Goal: Check status: Check status

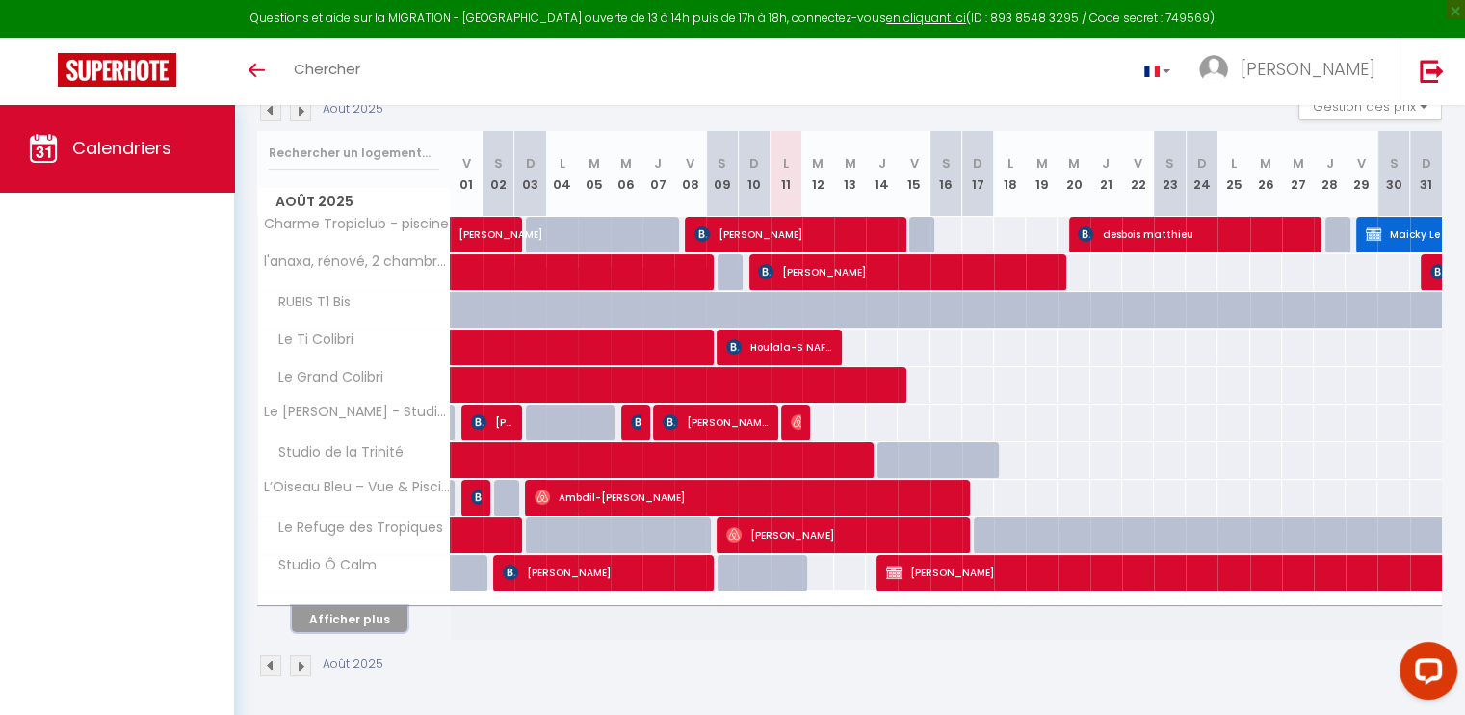
click at [345, 627] on button "Afficher plus" at bounding box center [350, 619] width 116 height 26
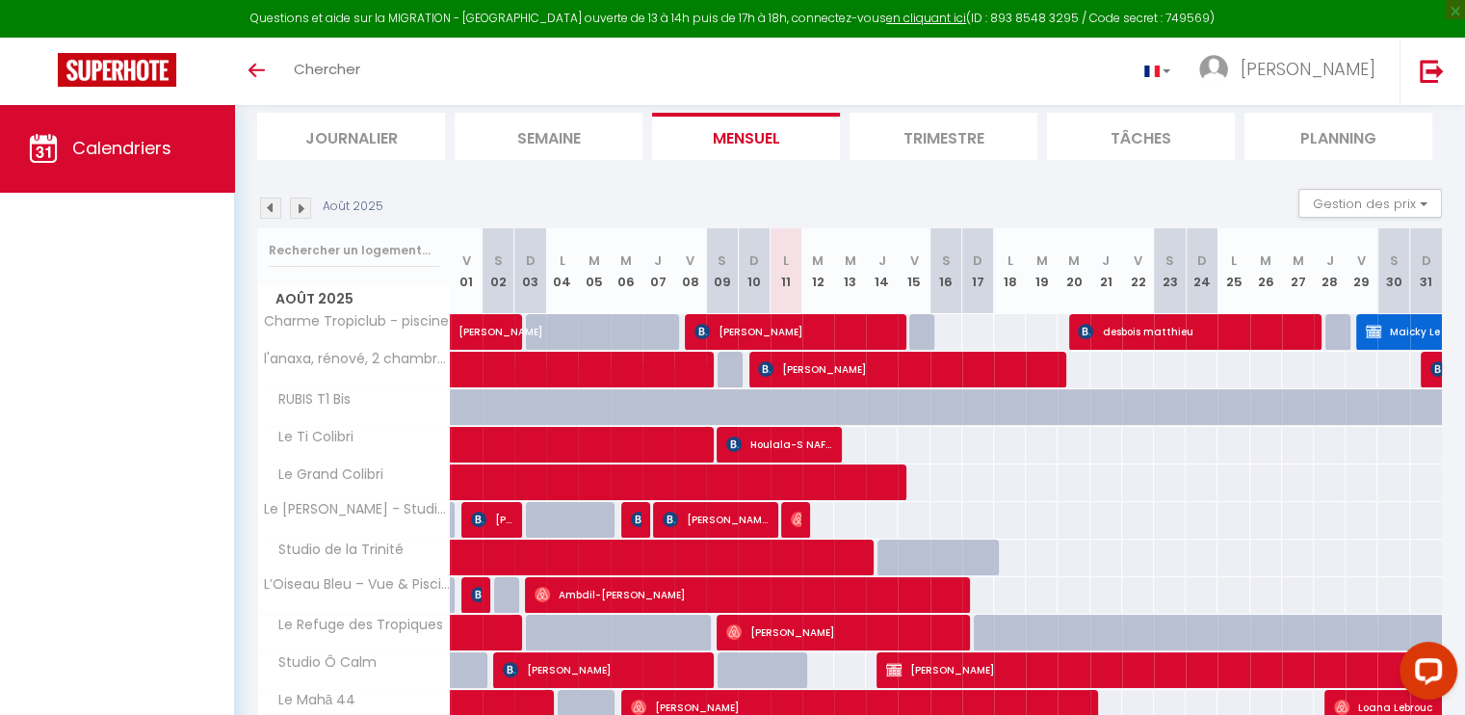
scroll to position [170, 0]
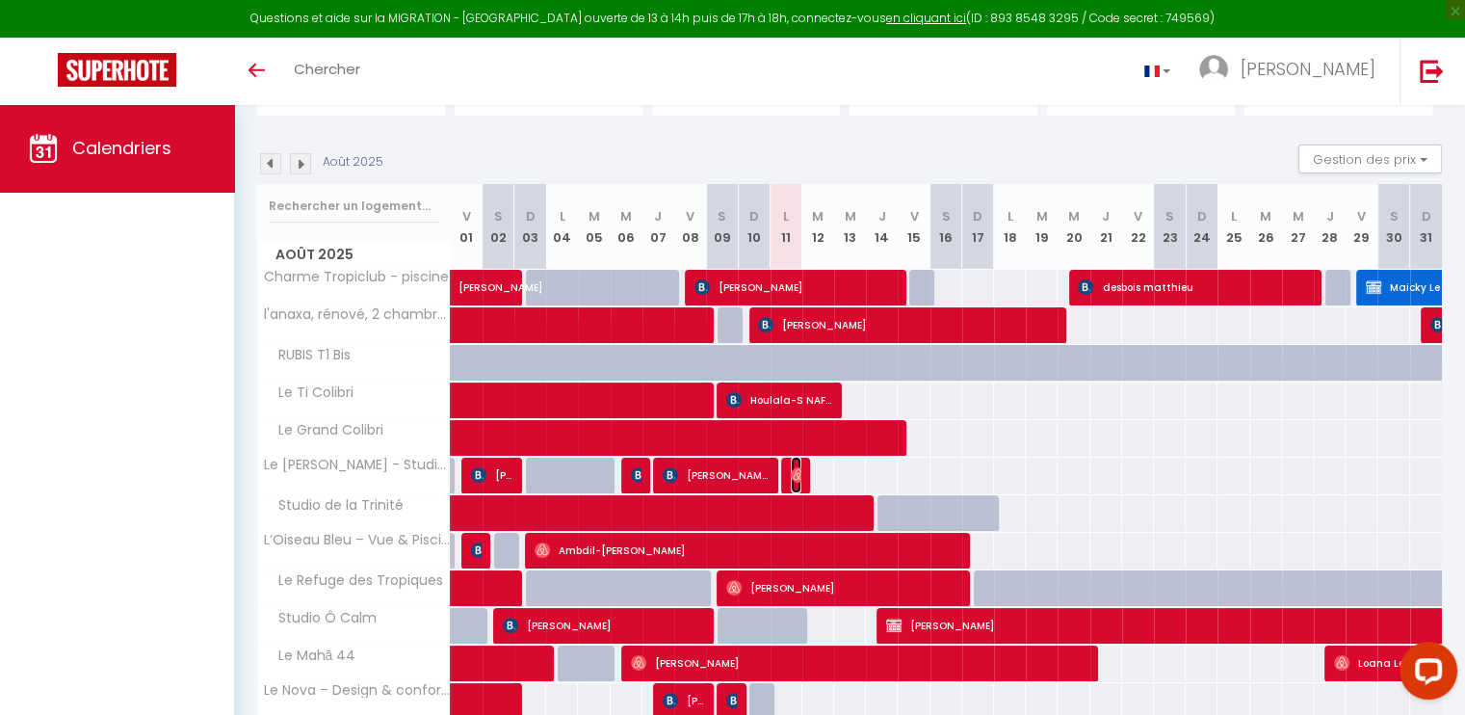
click at [796, 462] on span "[PERSON_NAME]" at bounding box center [796, 475] width 11 height 37
select select "OK"
select select "1"
select select "0"
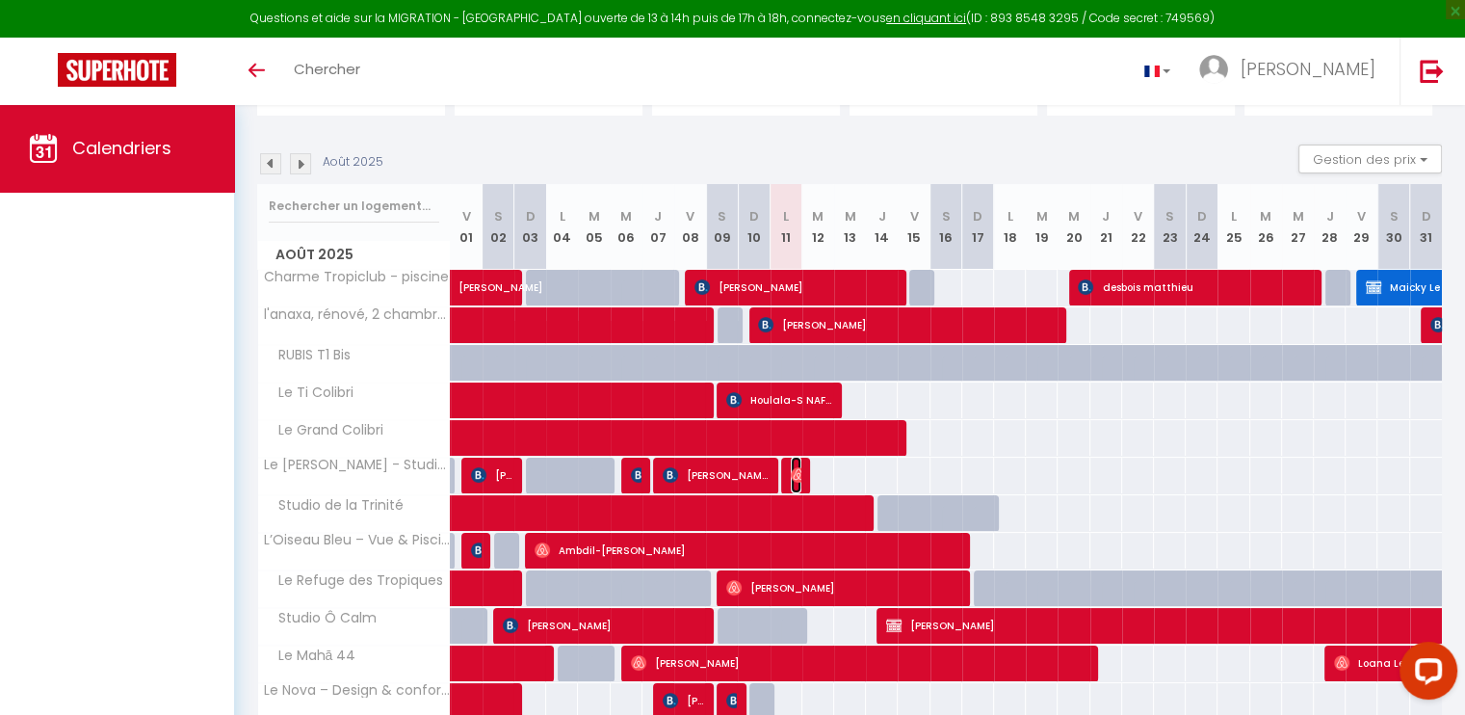
select select "1"
select select
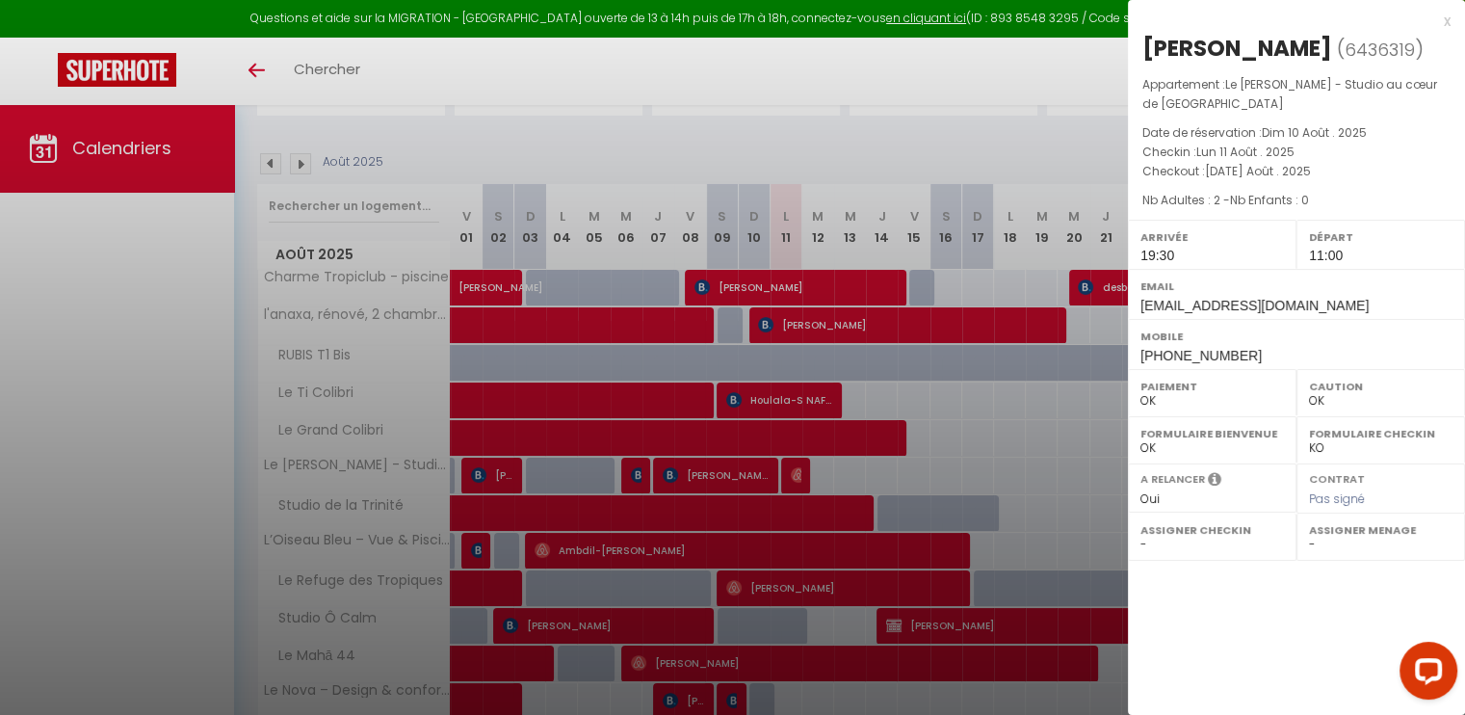
click at [90, 365] on div at bounding box center [732, 357] width 1465 height 715
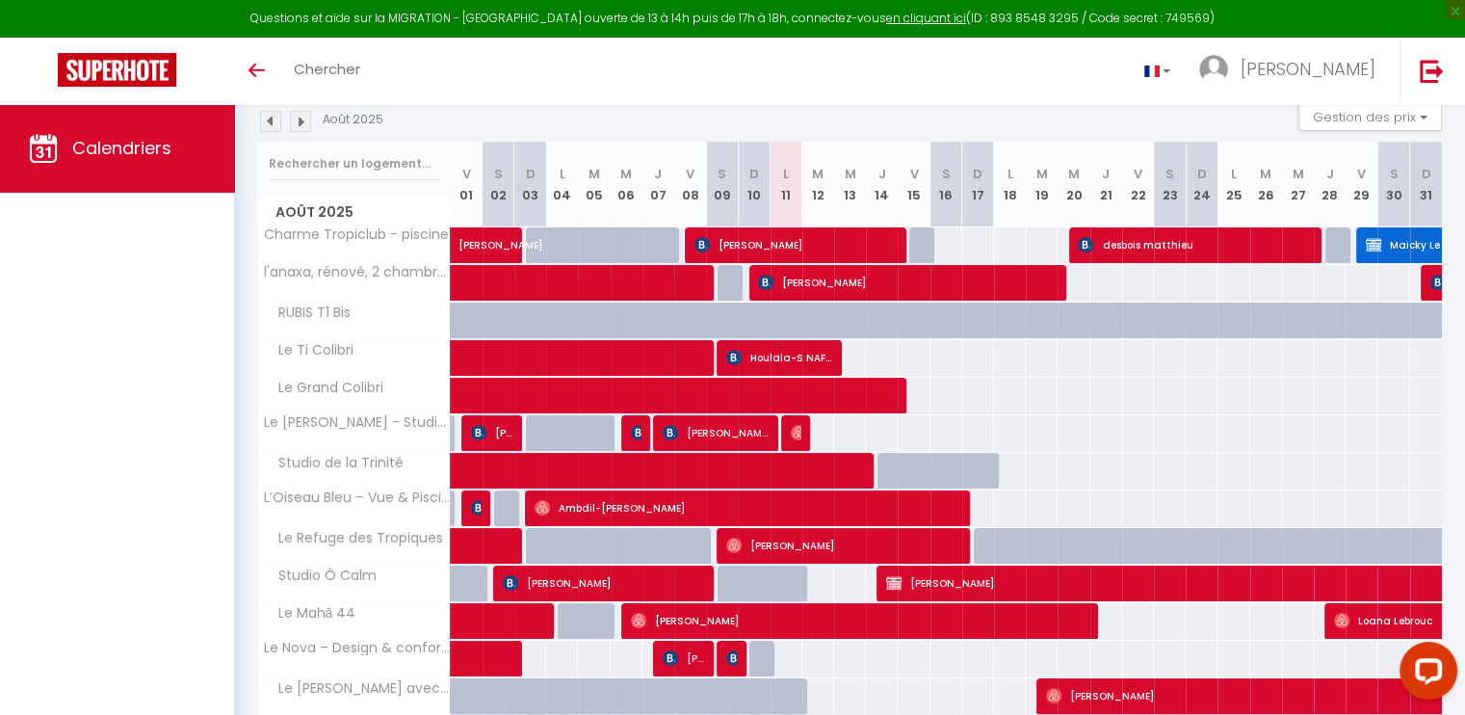
scroll to position [266, 0]
